Goal: Task Accomplishment & Management: Complete application form

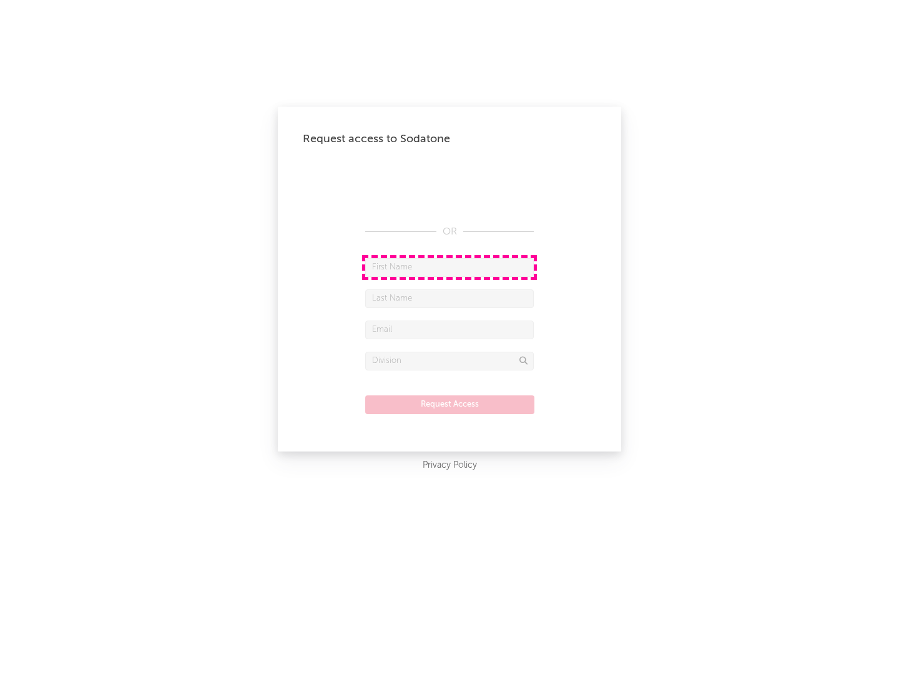
click at [449, 267] on input "text" at bounding box center [449, 267] width 168 height 19
type input "[PERSON_NAME]"
click at [449, 298] on input "text" at bounding box center [449, 299] width 168 height 19
type input "[PERSON_NAME]"
click at [449, 329] on input "text" at bounding box center [449, 330] width 168 height 19
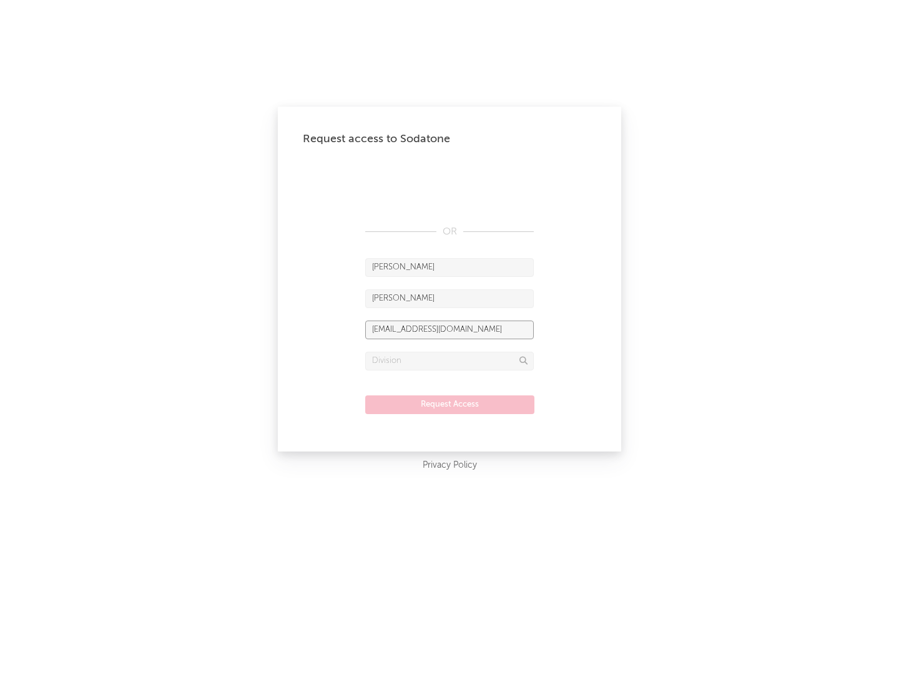
type input "[EMAIL_ADDRESS][DOMAIN_NAME]"
click at [449, 361] on input "text" at bounding box center [449, 361] width 168 height 19
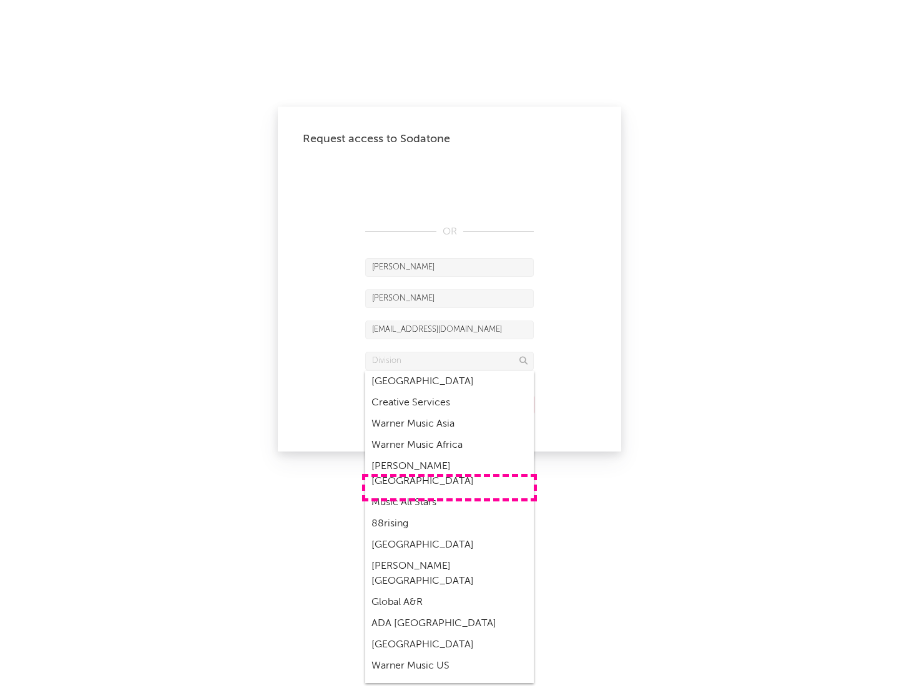
click at [449, 492] on div "Music All Stars" at bounding box center [449, 502] width 168 height 21
type input "Music All Stars"
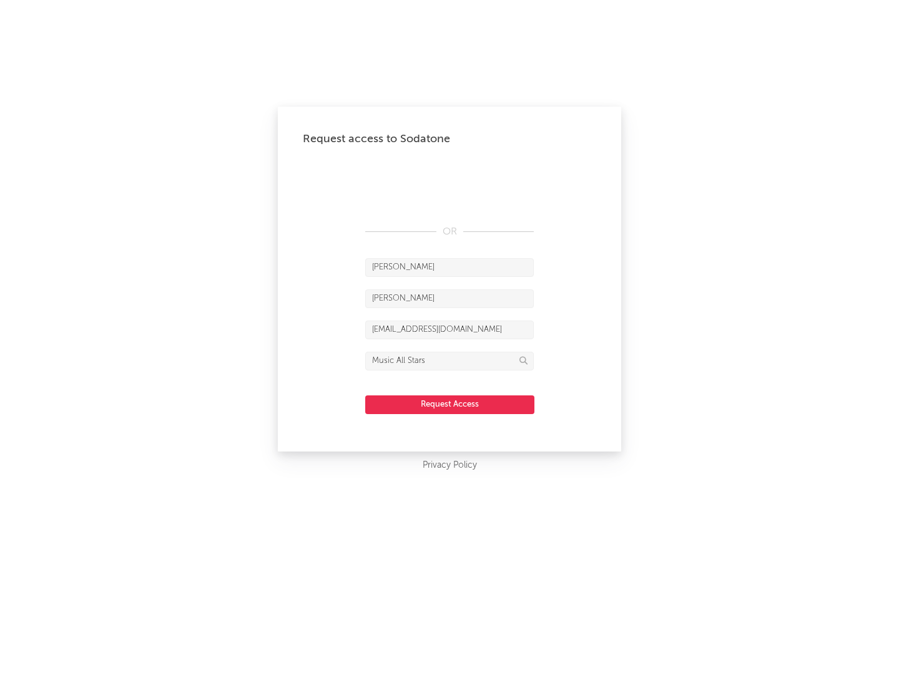
click at [449, 404] on button "Request Access" at bounding box center [449, 405] width 169 height 19
